Goal: Information Seeking & Learning: Understand process/instructions

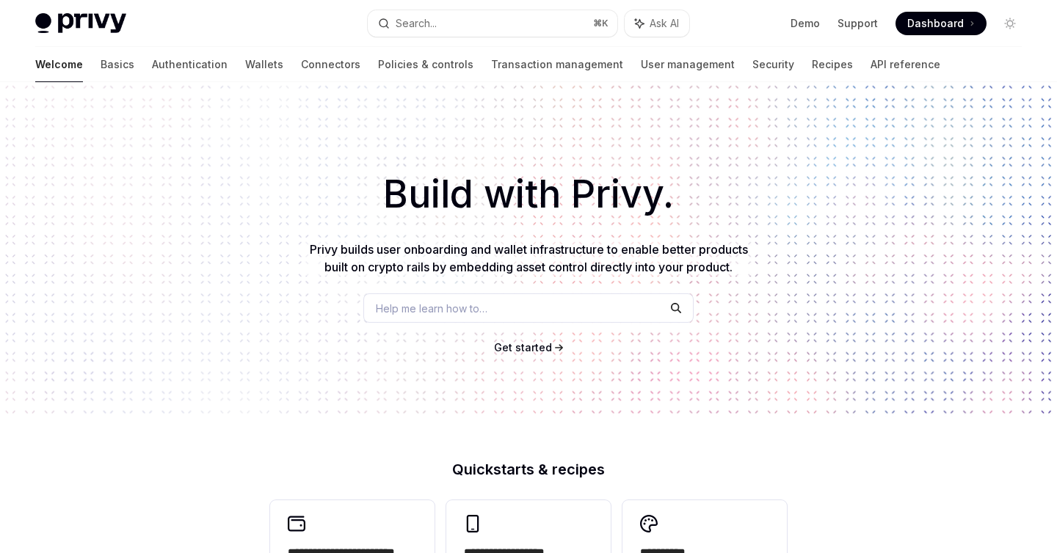
type textarea "*"
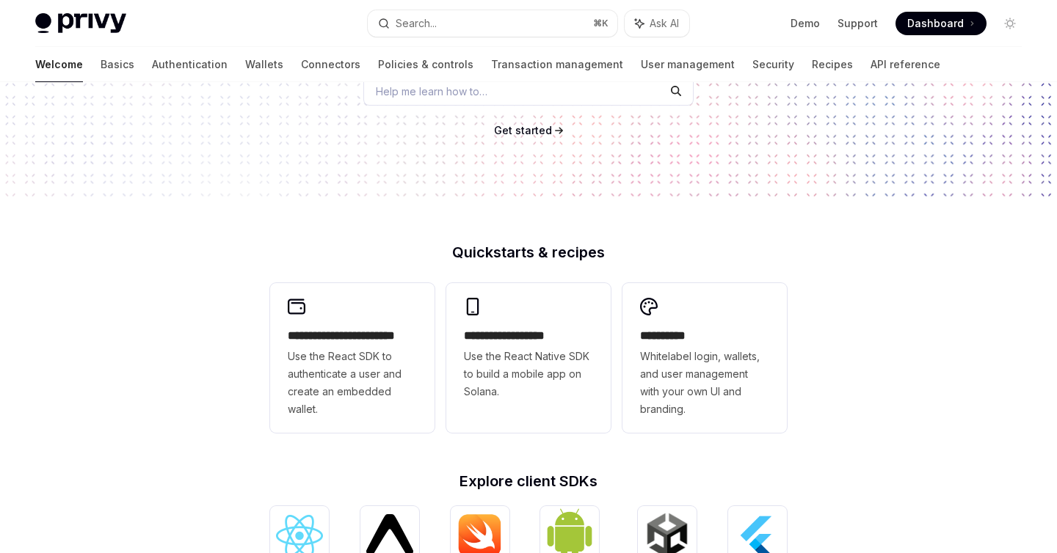
scroll to position [205, 0]
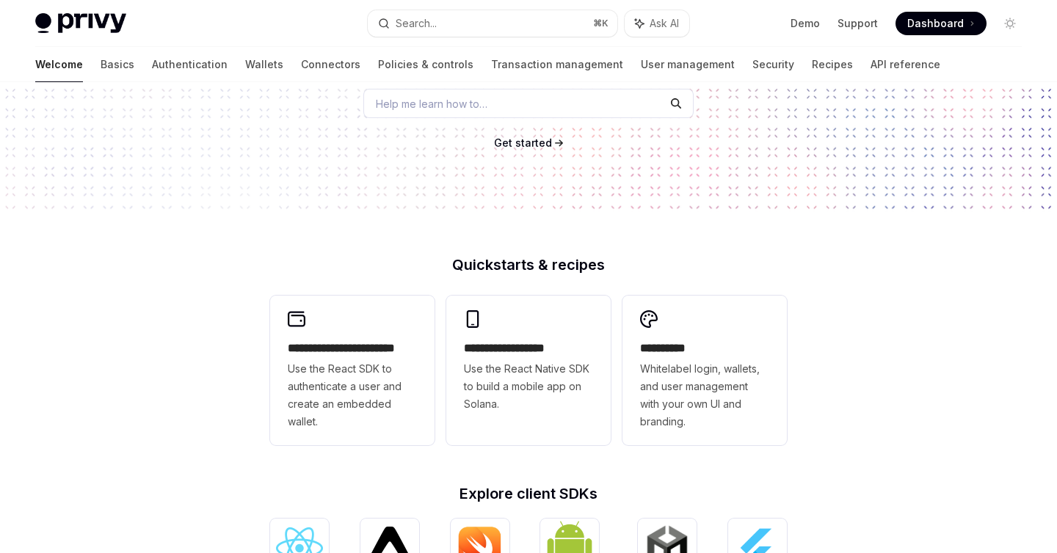
click at [518, 148] on span "Get started" at bounding box center [523, 143] width 58 height 12
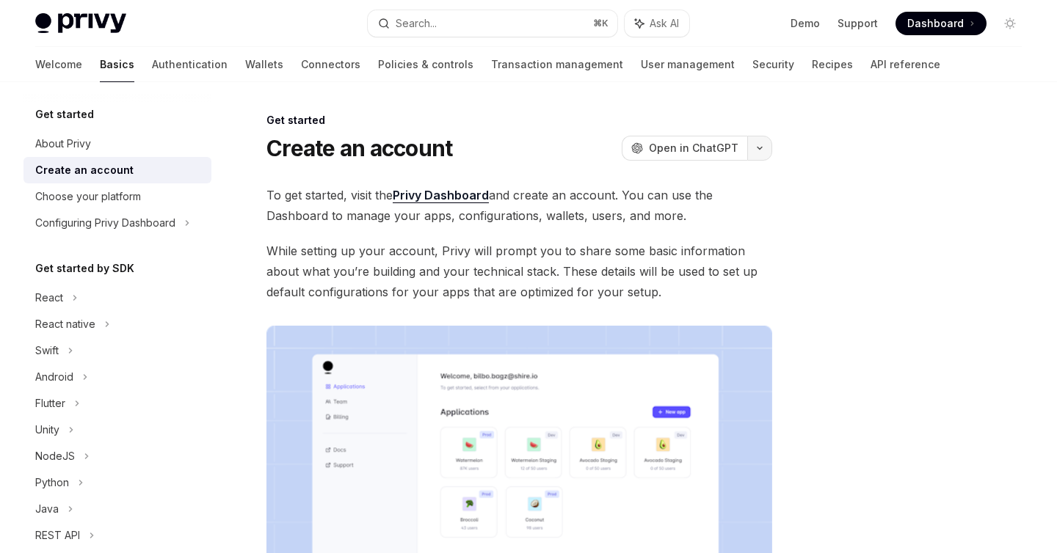
click at [765, 142] on button "button" at bounding box center [759, 148] width 25 height 25
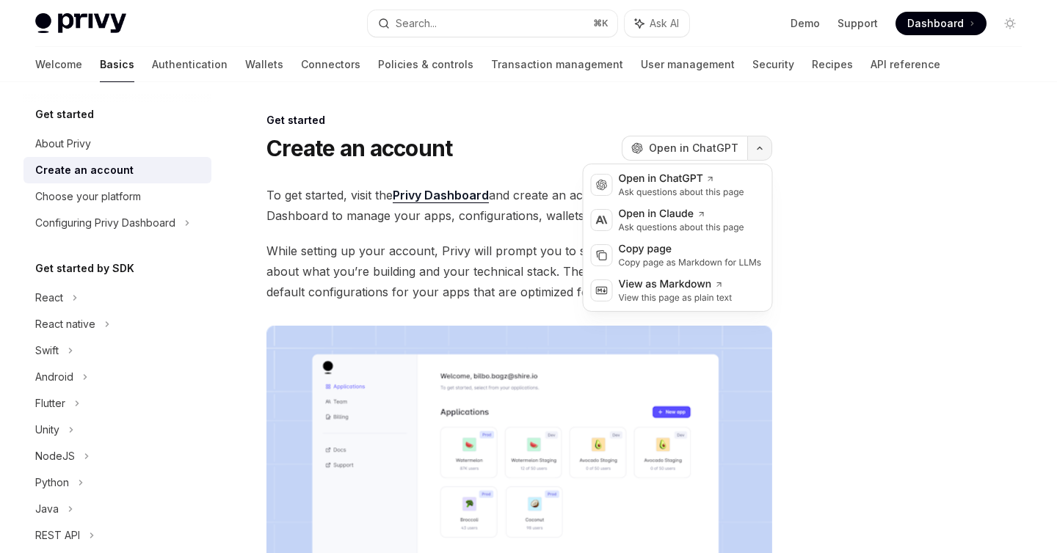
click at [765, 142] on button "button" at bounding box center [759, 148] width 25 height 25
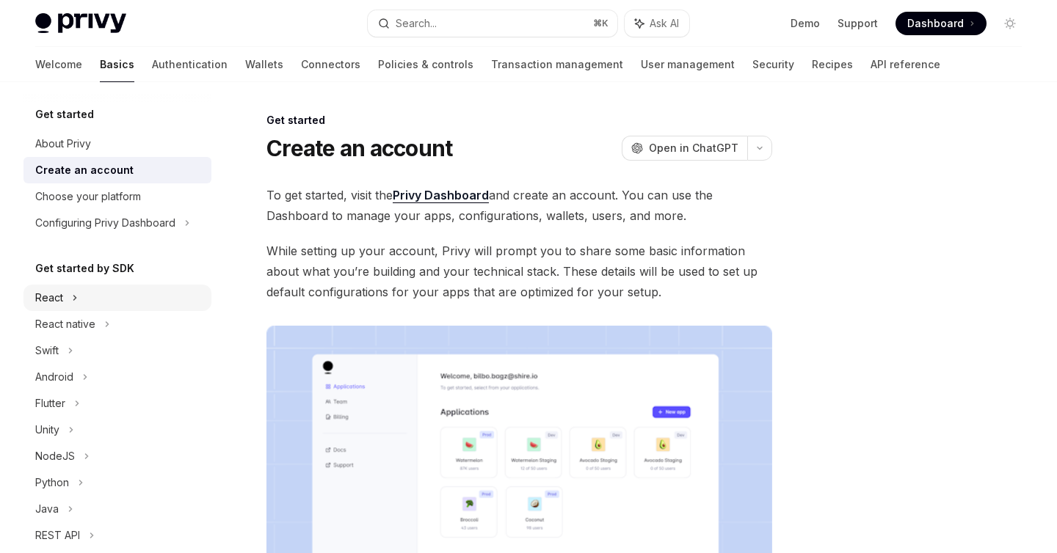
click at [57, 299] on div "React" at bounding box center [49, 298] width 28 height 18
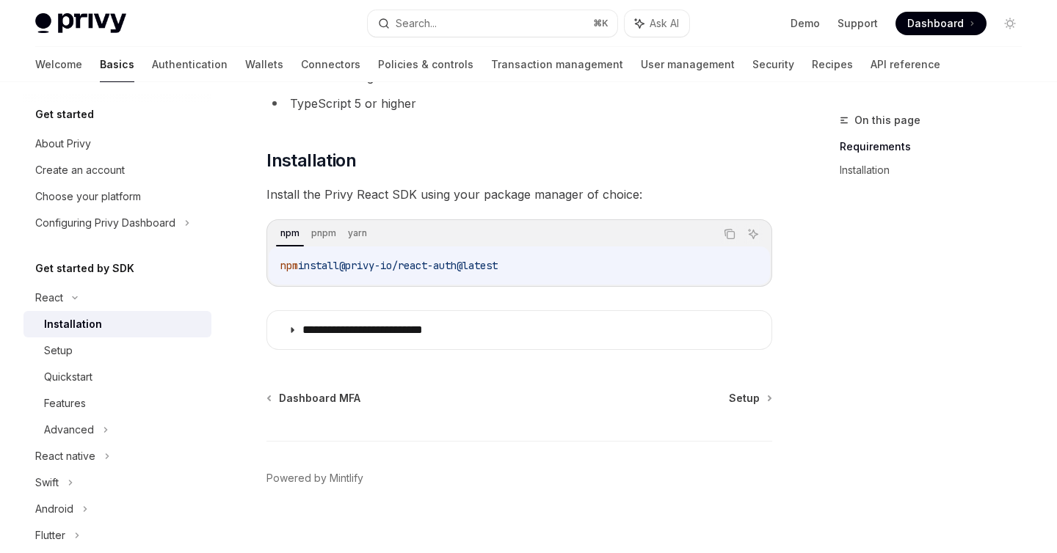
scroll to position [168, 0]
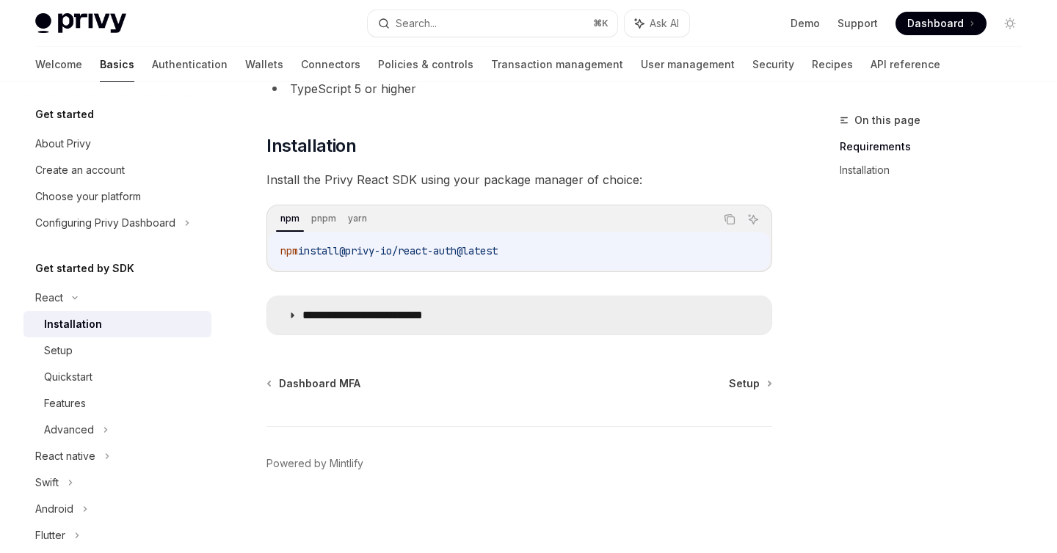
click at [370, 310] on p "**********" at bounding box center [385, 315] width 166 height 15
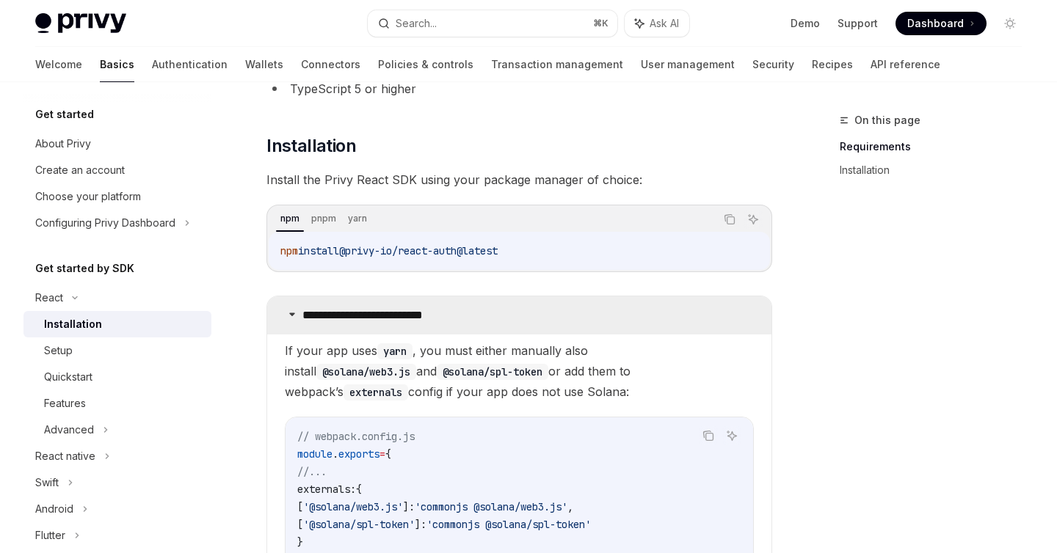
click at [370, 310] on p "**********" at bounding box center [385, 315] width 166 height 15
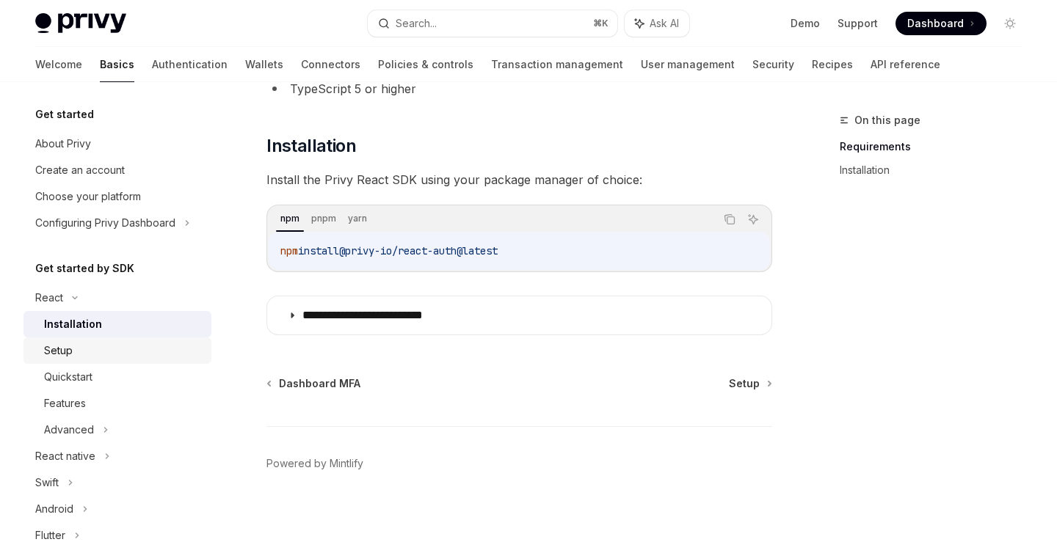
click at [91, 346] on div "Setup" at bounding box center [123, 351] width 159 height 18
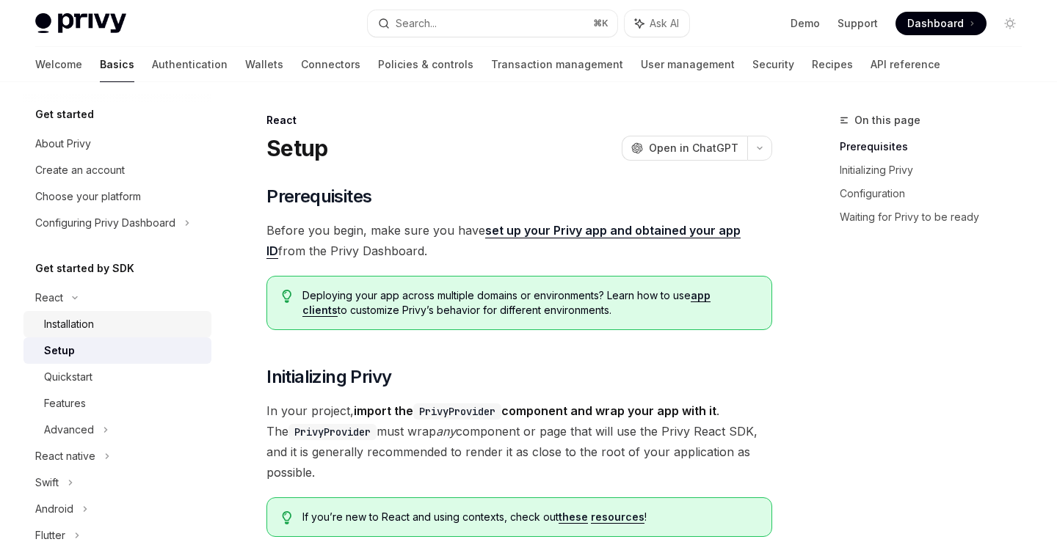
click at [87, 325] on div "Installation" at bounding box center [69, 325] width 50 height 18
type textarea "*"
